Goal: Check status: Check status

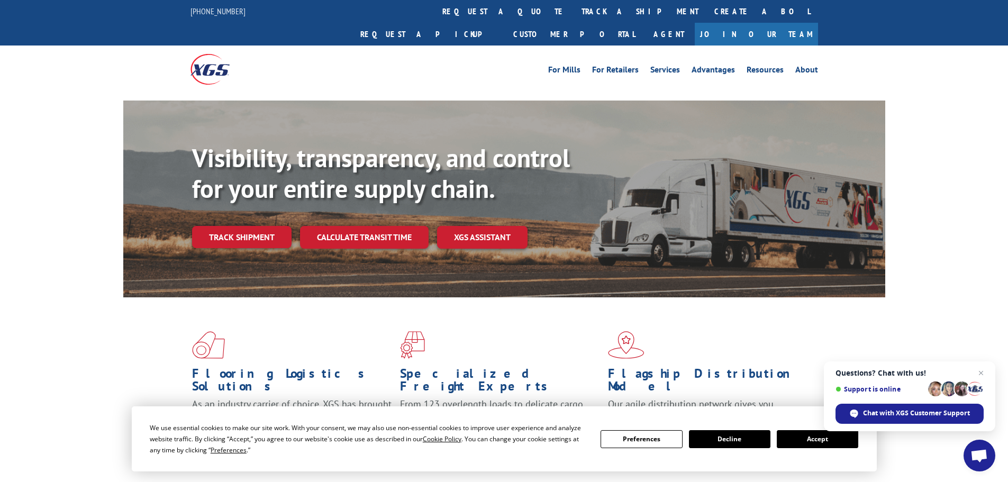
click at [801, 440] on button "Accept" at bounding box center [817, 439] width 81 height 18
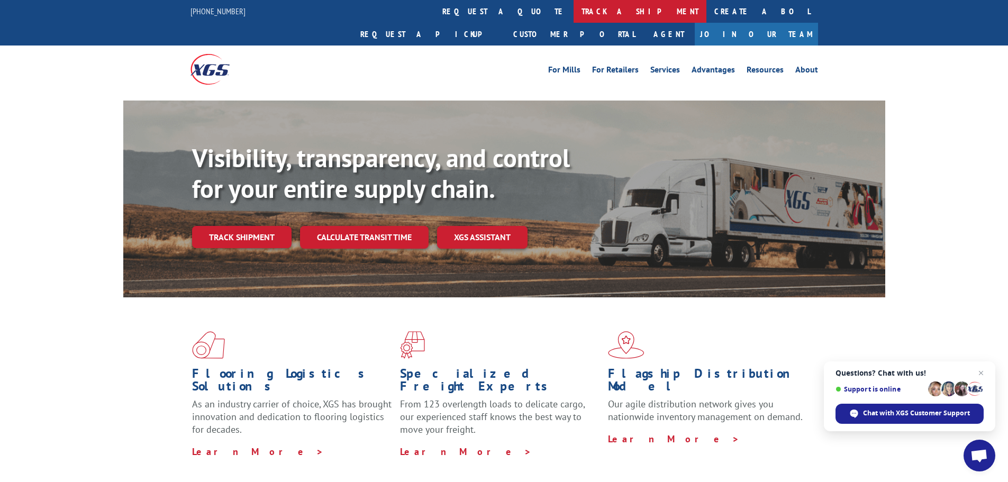
click at [574, 14] on link "track a shipment" at bounding box center [640, 11] width 133 height 23
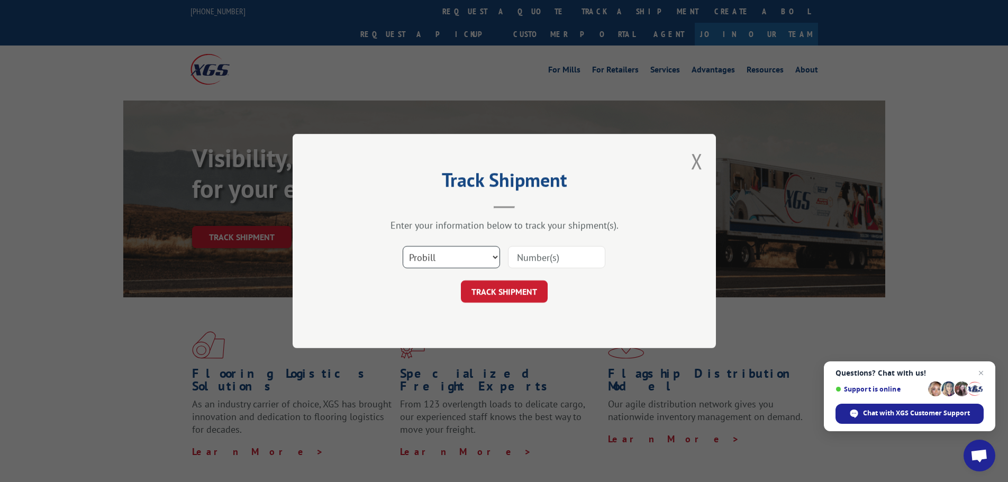
click at [440, 263] on select "Select category... Probill BOL PO" at bounding box center [451, 257] width 97 height 22
select select "bol"
click at [403, 246] on select "Select category... Probill BOL PO" at bounding box center [451, 257] width 97 height 22
click at [523, 257] on input at bounding box center [556, 257] width 97 height 22
paste input "6024794"
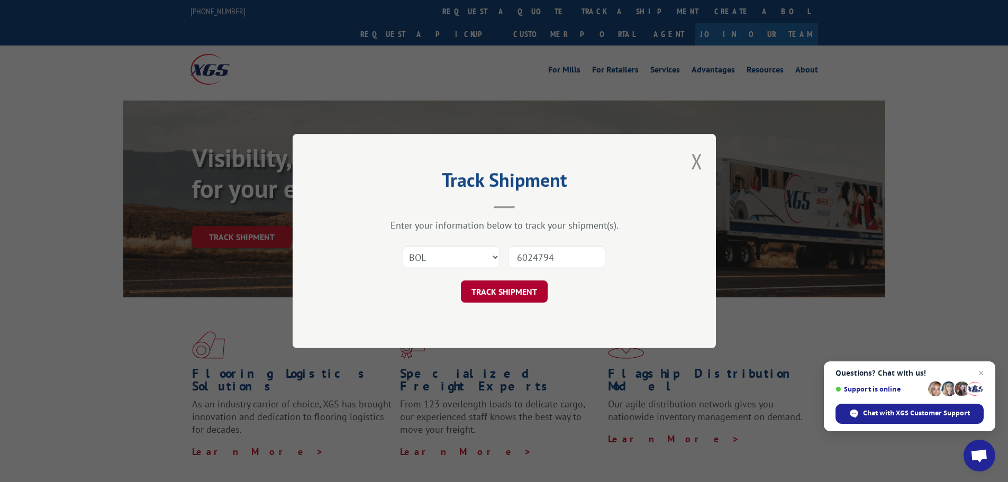
type input "6024794"
click at [507, 298] on button "TRACK SHIPMENT" at bounding box center [504, 291] width 87 height 22
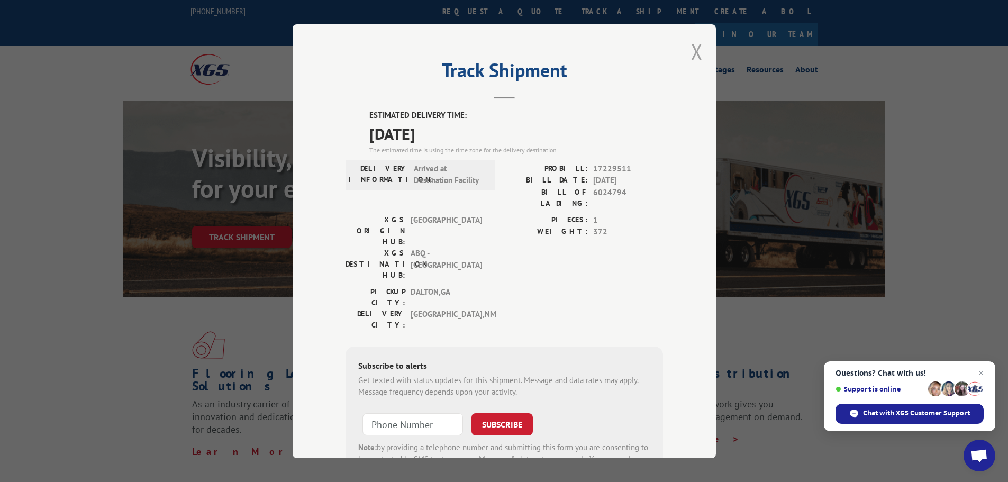
click at [697, 56] on button "Close modal" at bounding box center [697, 52] width 12 height 28
